Goal: Information Seeking & Learning: Understand process/instructions

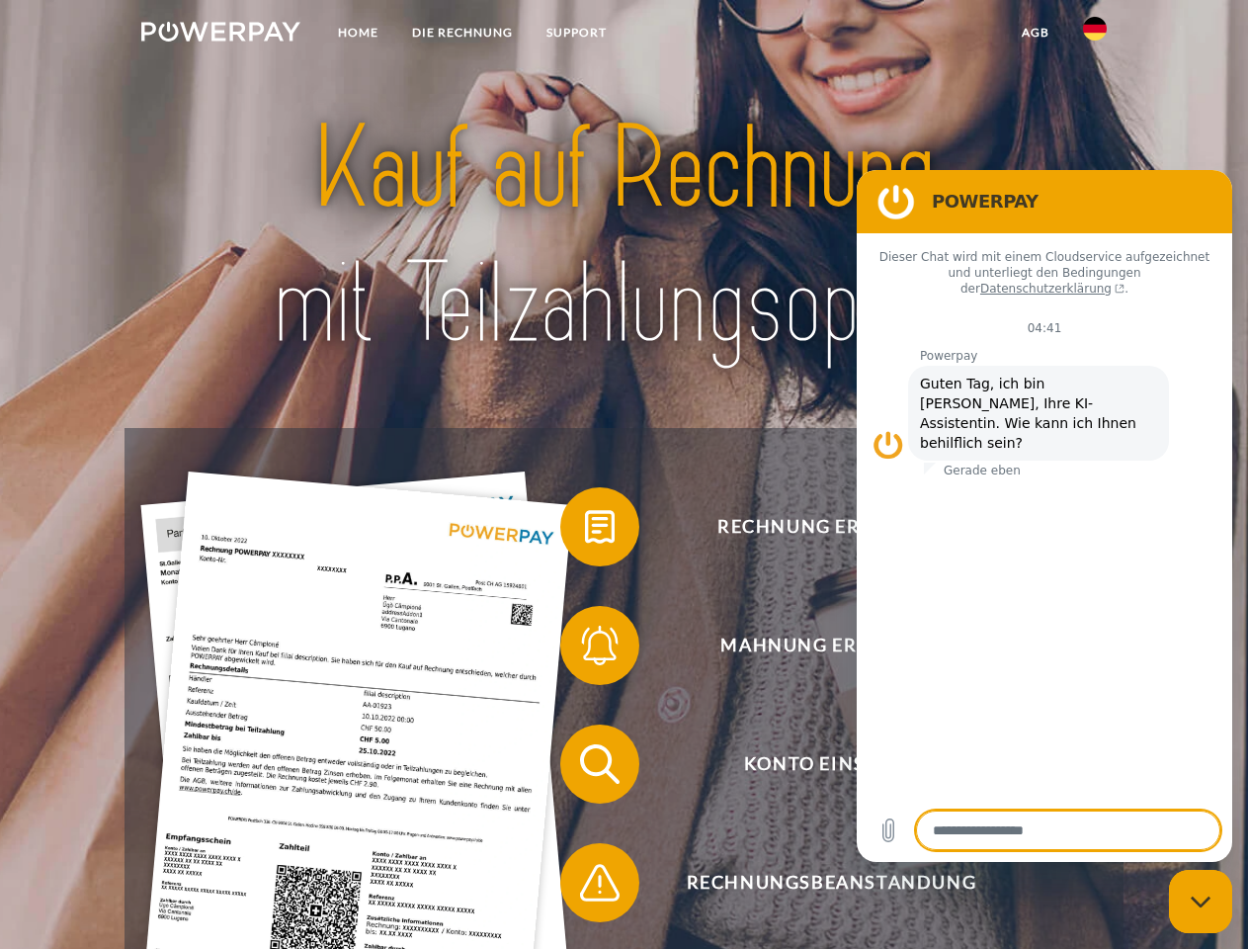
click at [220, 35] on img at bounding box center [220, 32] width 159 height 20
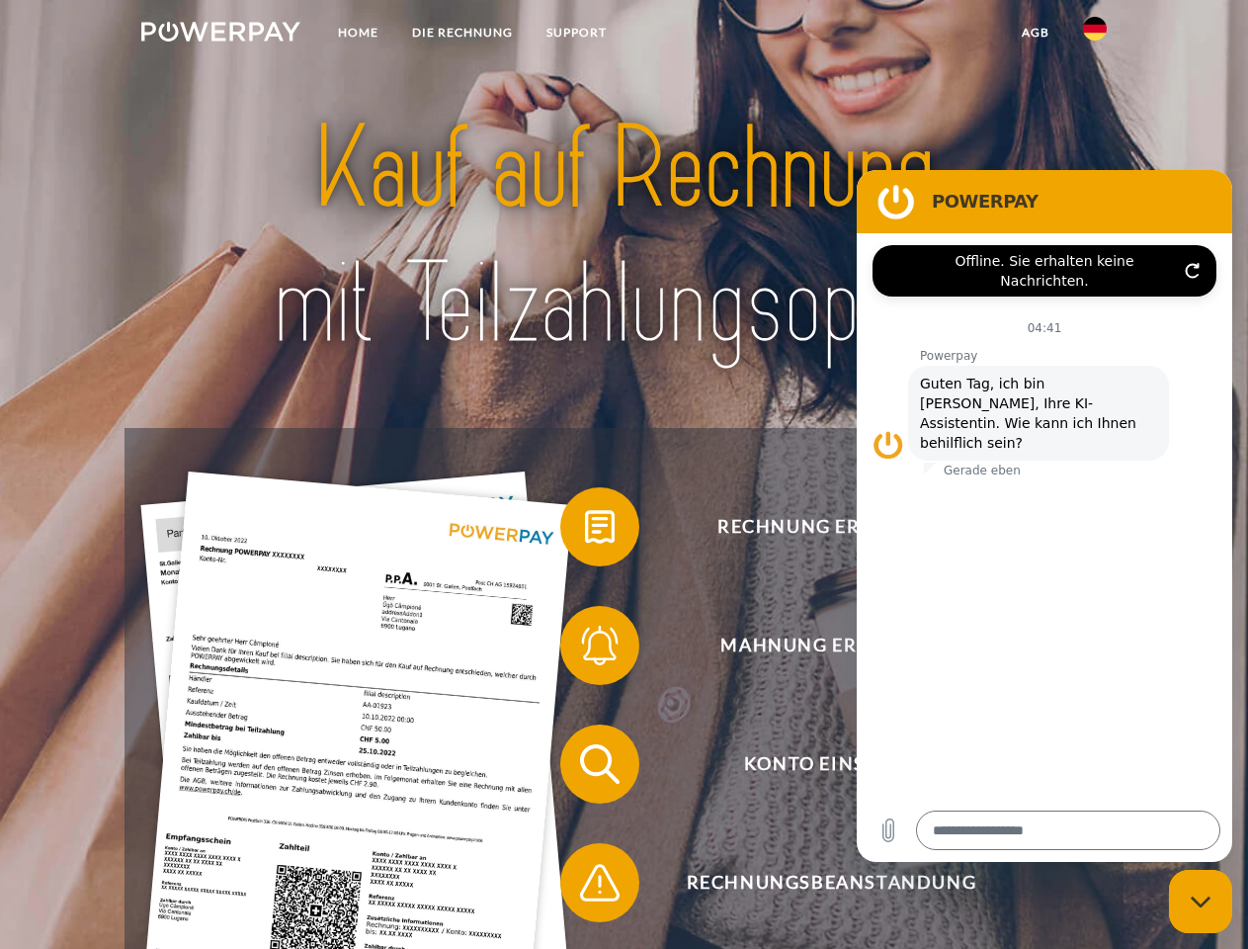
click at [1095, 35] on img at bounding box center [1095, 29] width 24 height 24
click at [1035, 33] on link "agb" at bounding box center [1035, 33] width 61 height 36
click at [585, 531] on span at bounding box center [570, 526] width 99 height 99
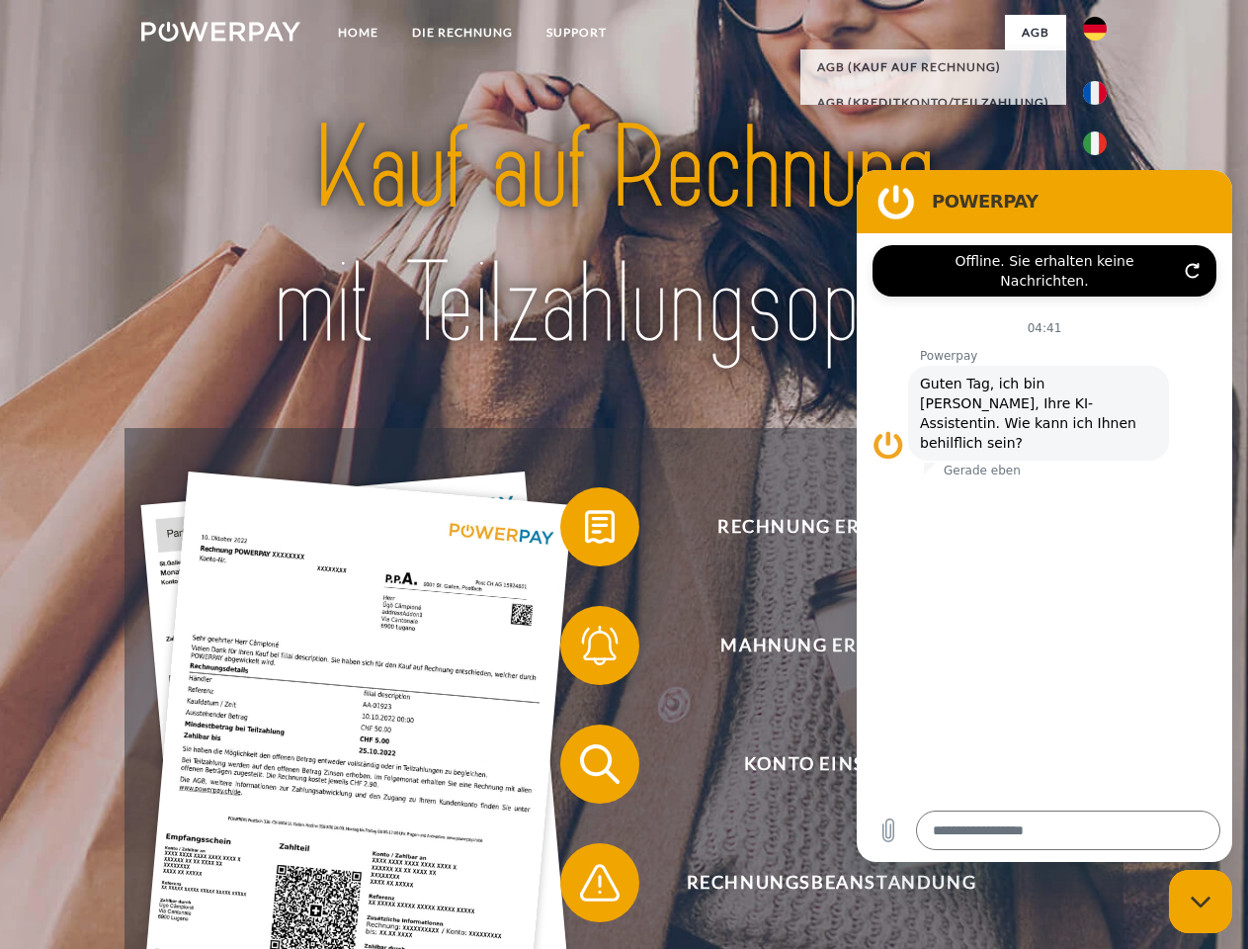
click at [585, 649] on span at bounding box center [570, 645] width 99 height 99
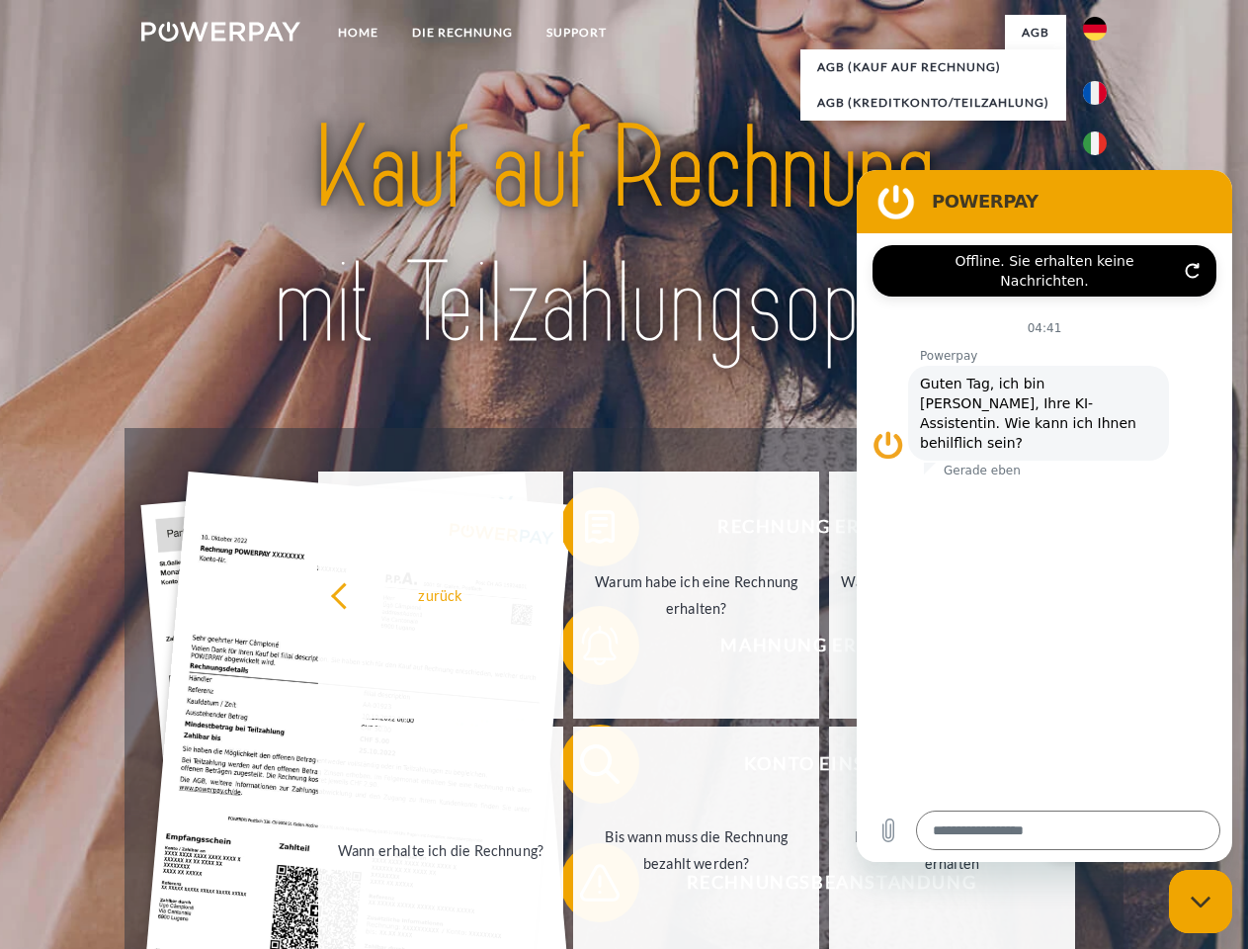
click at [585, 768] on link "Bis wann muss die Rechnung bezahlt werden?" at bounding box center [696, 849] width 246 height 247
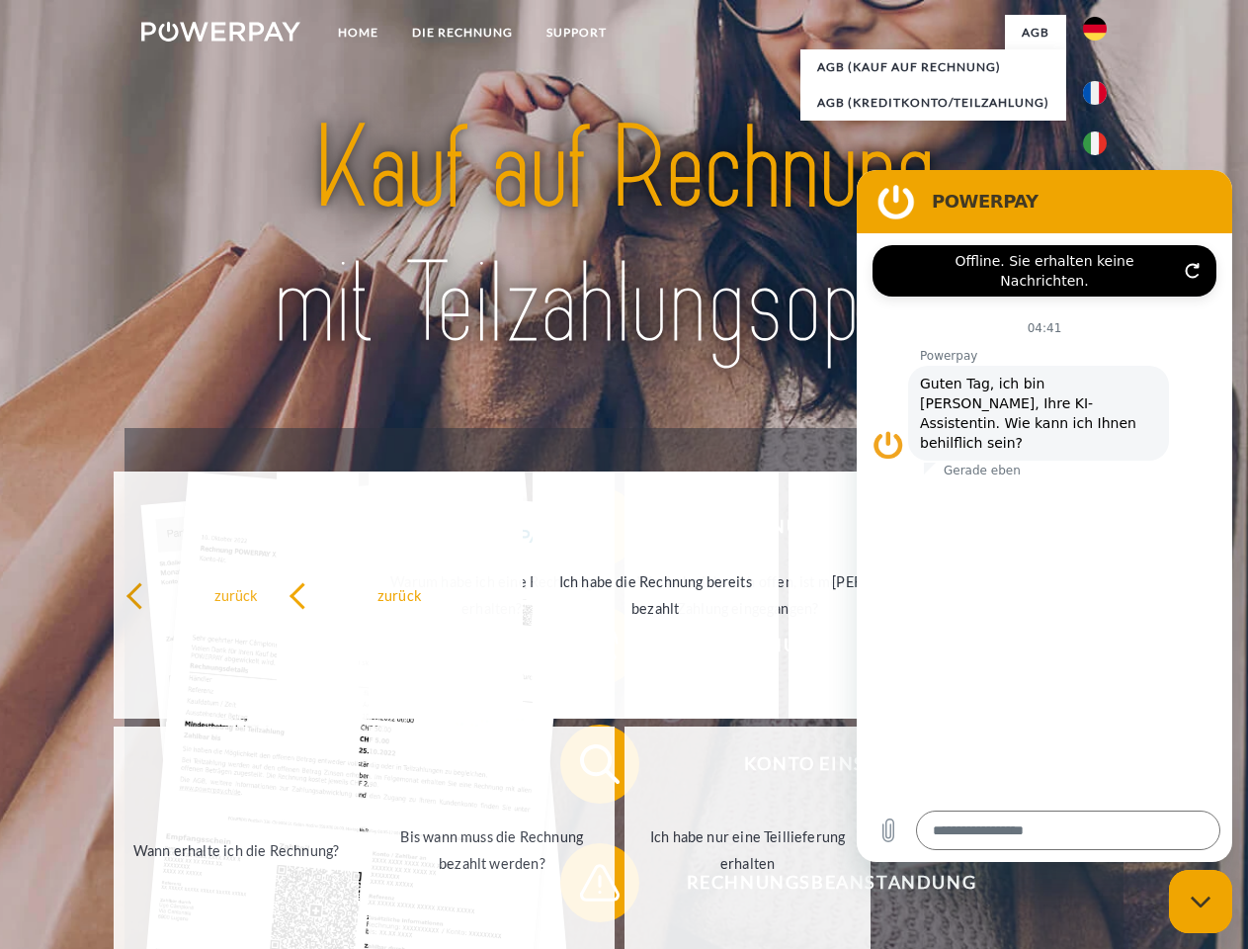
click at [585, 886] on span at bounding box center [570, 882] width 99 height 99
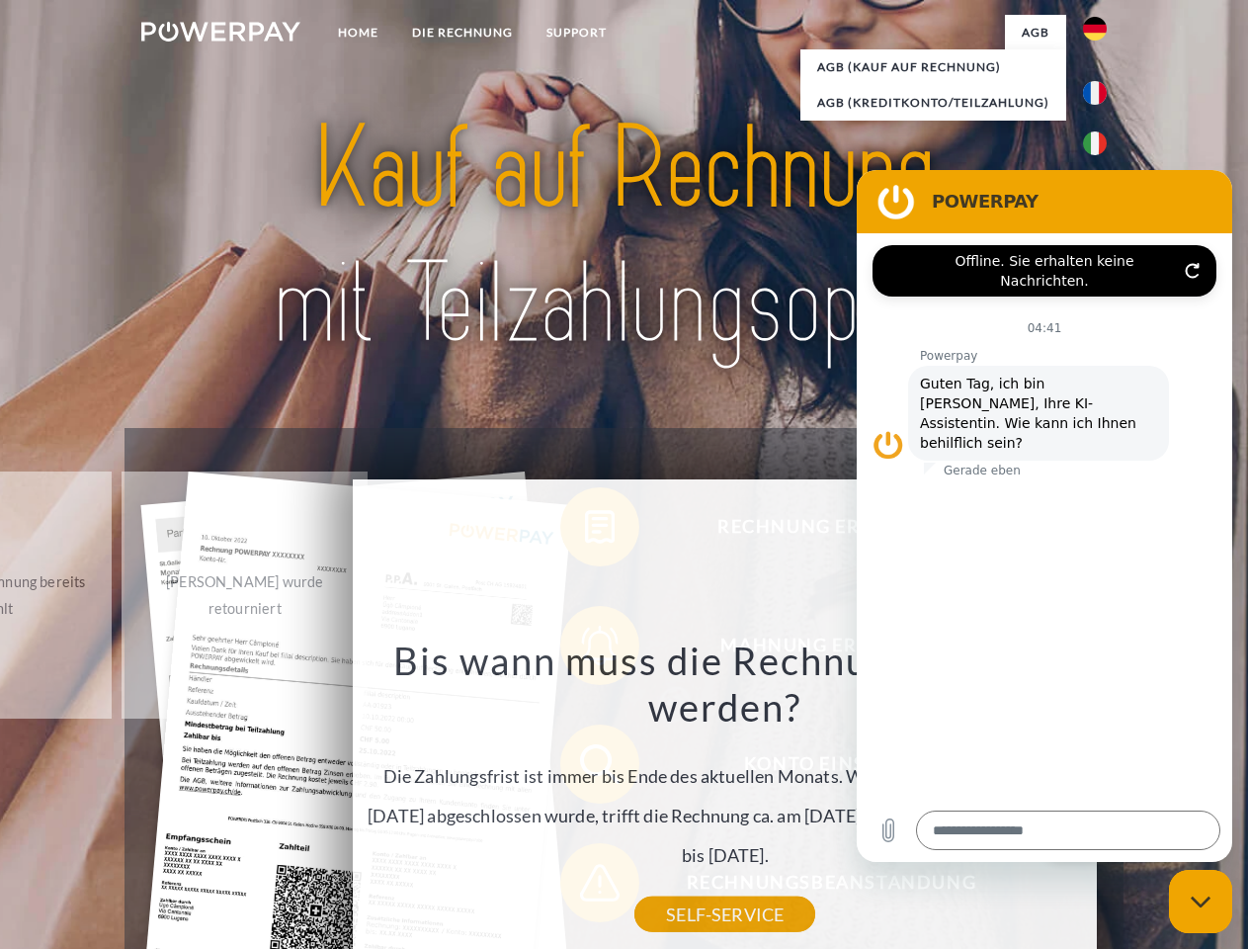
click at [1201, 901] on icon "Messaging-Fenster schließen" at bounding box center [1201, 901] width 21 height 13
type textarea "*"
